Goal: Navigation & Orientation: Find specific page/section

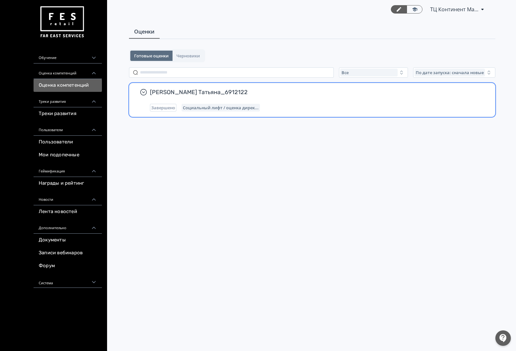
click at [274, 101] on div "[PERSON_NAME] Татьяна_6912122 Завершено Социальный лифт / оценка дирек..." at bounding box center [317, 99] width 334 height 23
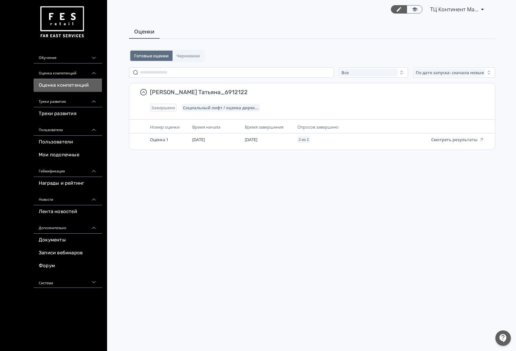
click at [72, 78] on div "Оценка компетенций" at bounding box center [68, 70] width 68 height 15
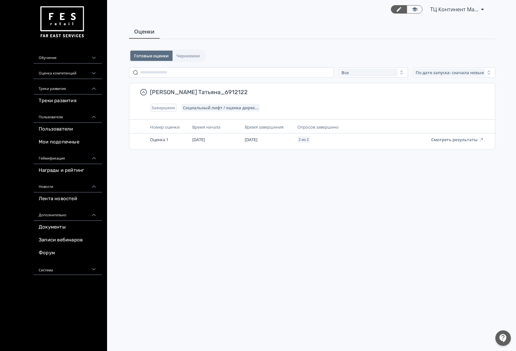
click at [70, 59] on div "Обучение" at bounding box center [68, 55] width 68 height 15
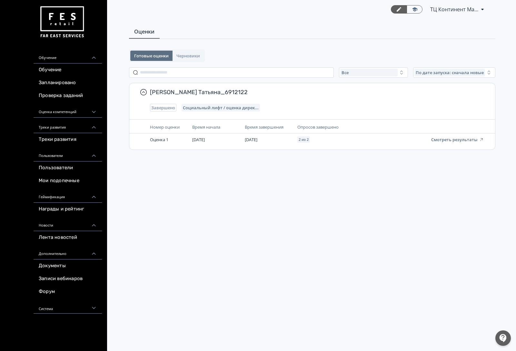
click at [102, 54] on div "Обучение Обучение Запланировано Проверка заданий Оценка компетенций Оценка комп…" at bounding box center [53, 158] width 107 height 317
click at [63, 74] on link "Обучение" at bounding box center [68, 69] width 68 height 13
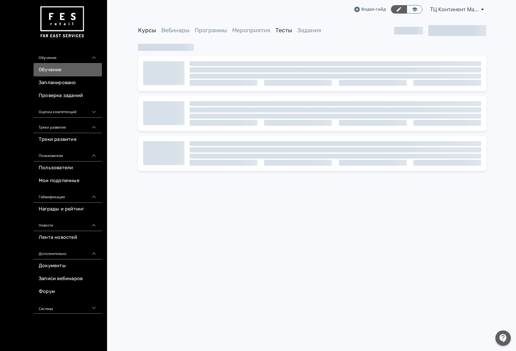
click at [288, 31] on link "Тесты" at bounding box center [283, 30] width 17 height 7
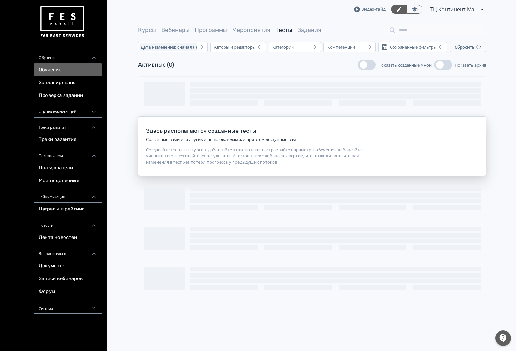
click at [288, 31] on link "Тесты" at bounding box center [283, 29] width 17 height 7
click at [305, 31] on link "Задания" at bounding box center [309, 29] width 24 height 7
click at [251, 30] on link "Мероприятия" at bounding box center [251, 29] width 38 height 7
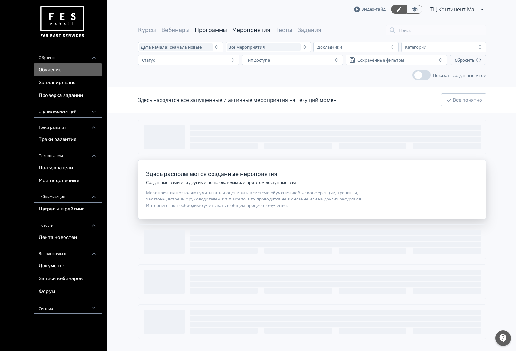
click at [210, 28] on link "Программы" at bounding box center [211, 29] width 32 height 7
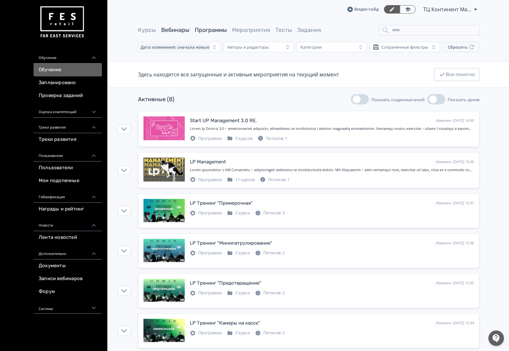
click at [180, 27] on link "Вебинары" at bounding box center [175, 29] width 28 height 7
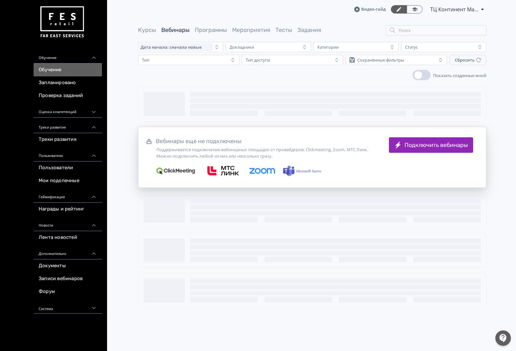
click at [140, 27] on link "Курсы" at bounding box center [147, 29] width 18 height 7
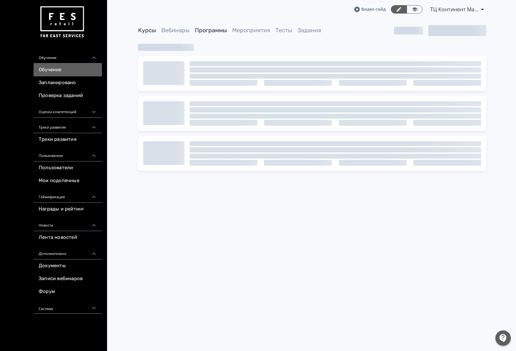
click at [209, 30] on link "Программы" at bounding box center [211, 30] width 32 height 7
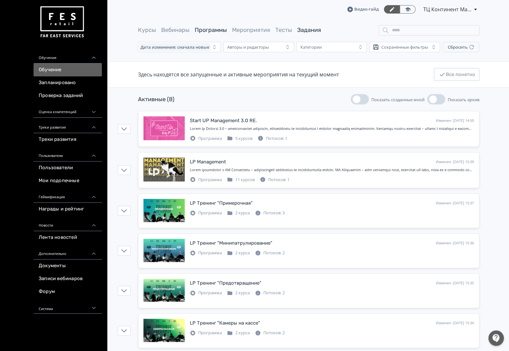
click at [303, 30] on link "Задания" at bounding box center [309, 29] width 24 height 7
